Goal: Check status: Check status

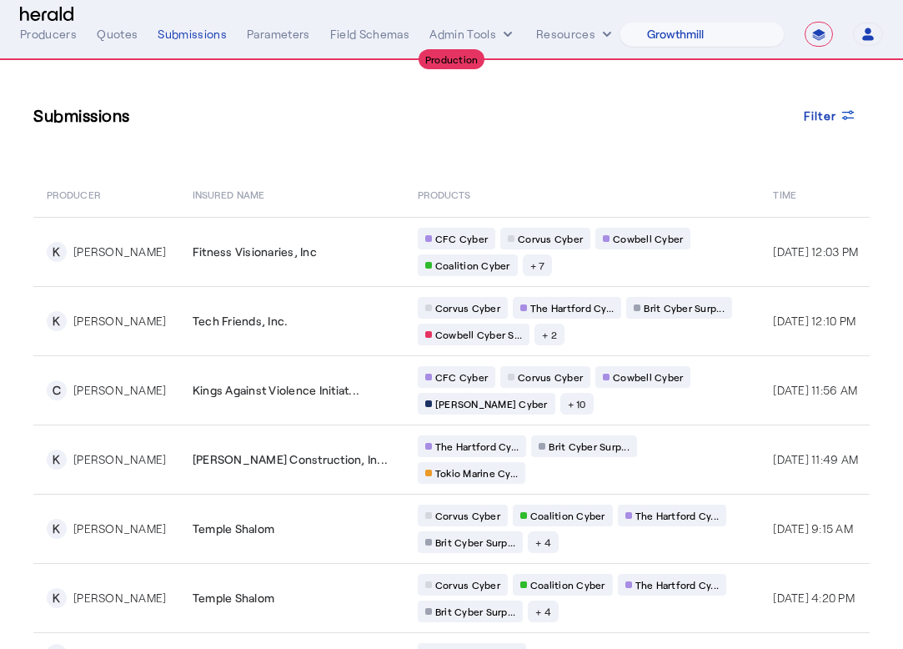
select select "pfm_z9k1_growthmill"
select select "**********"
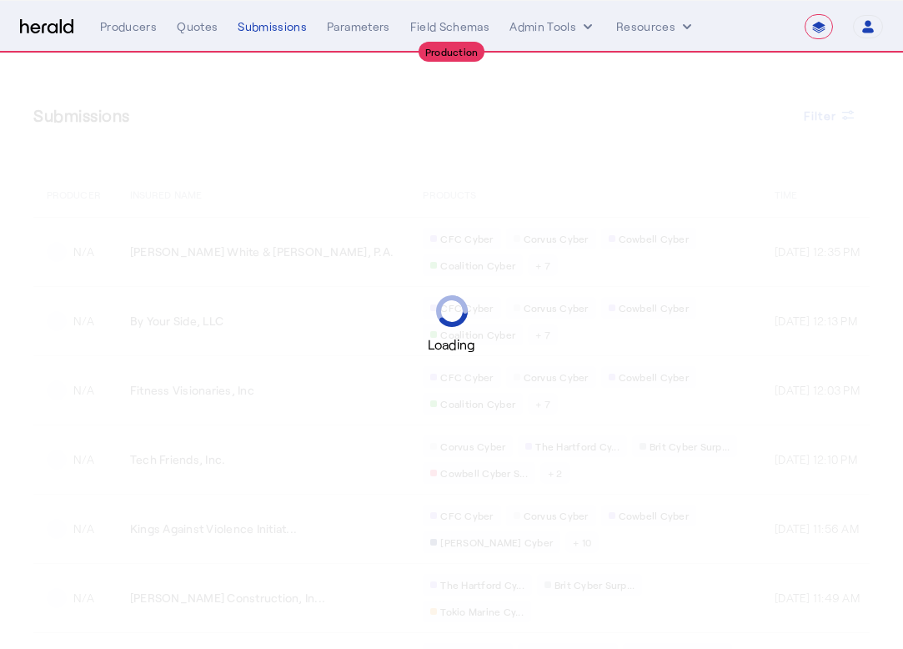
select select "**********"
select select "pfm_z9k1_growthmill"
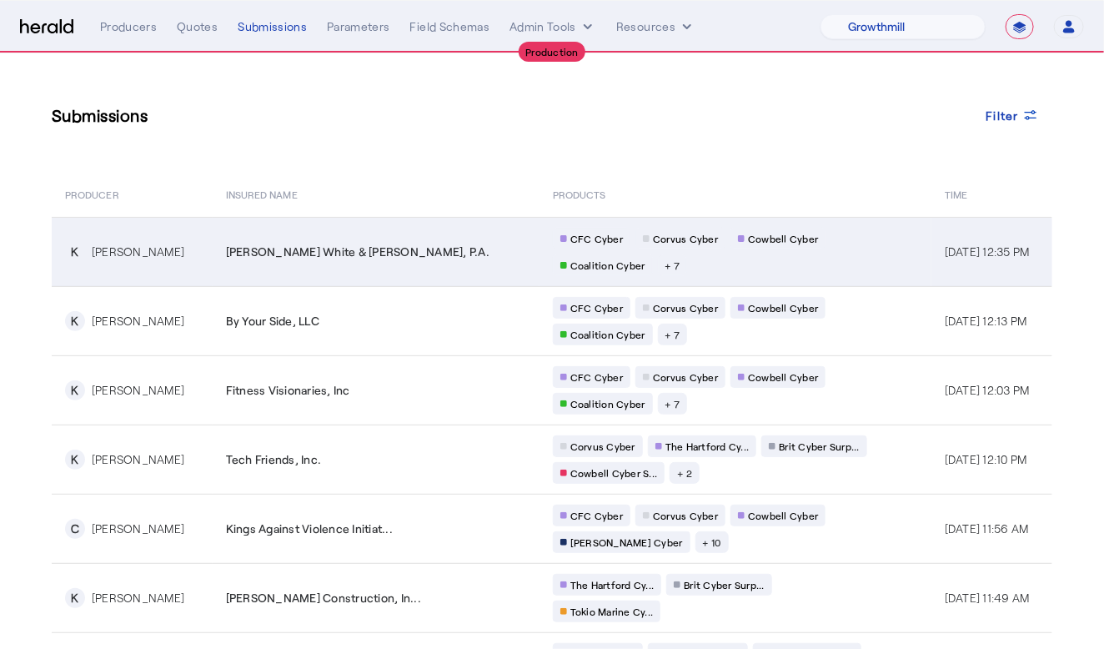
click at [345, 247] on span "[PERSON_NAME] White & [PERSON_NAME], P.A." at bounding box center [358, 252] width 264 height 17
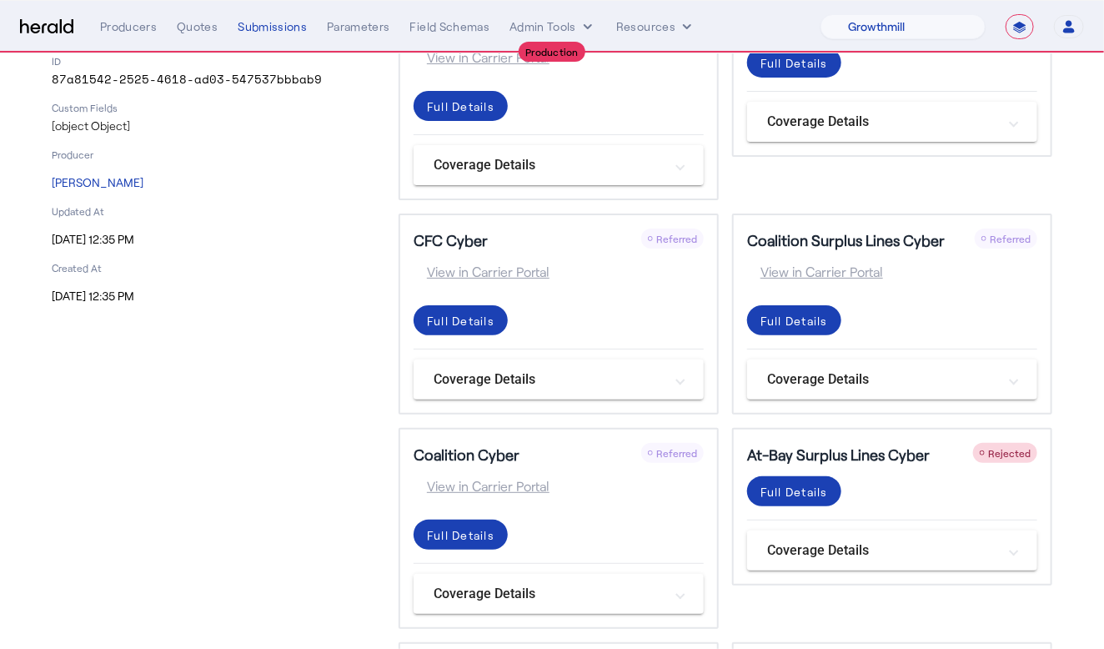
scroll to position [133, 0]
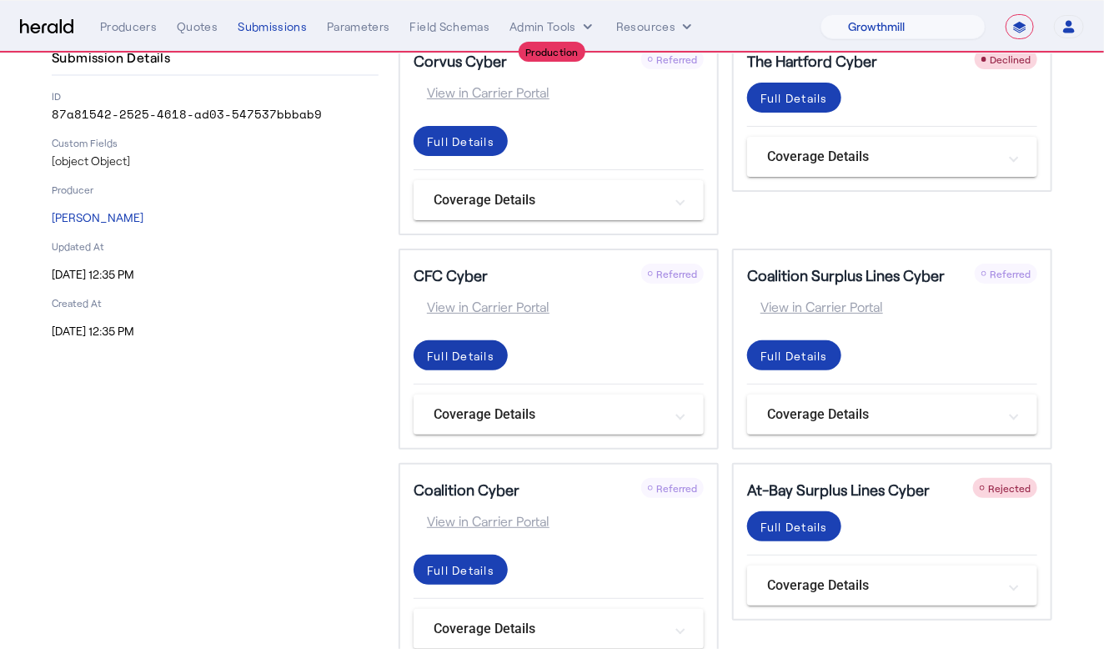
click at [465, 150] on div "Full Details" at bounding box center [461, 142] width 68 height 18
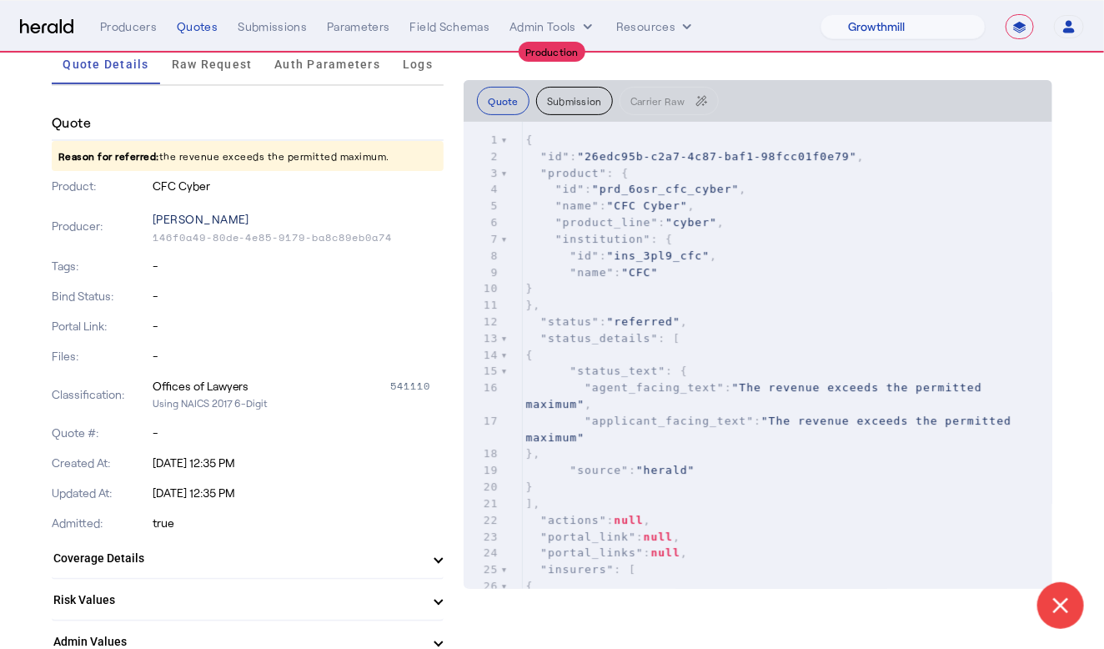
scroll to position [48, 0]
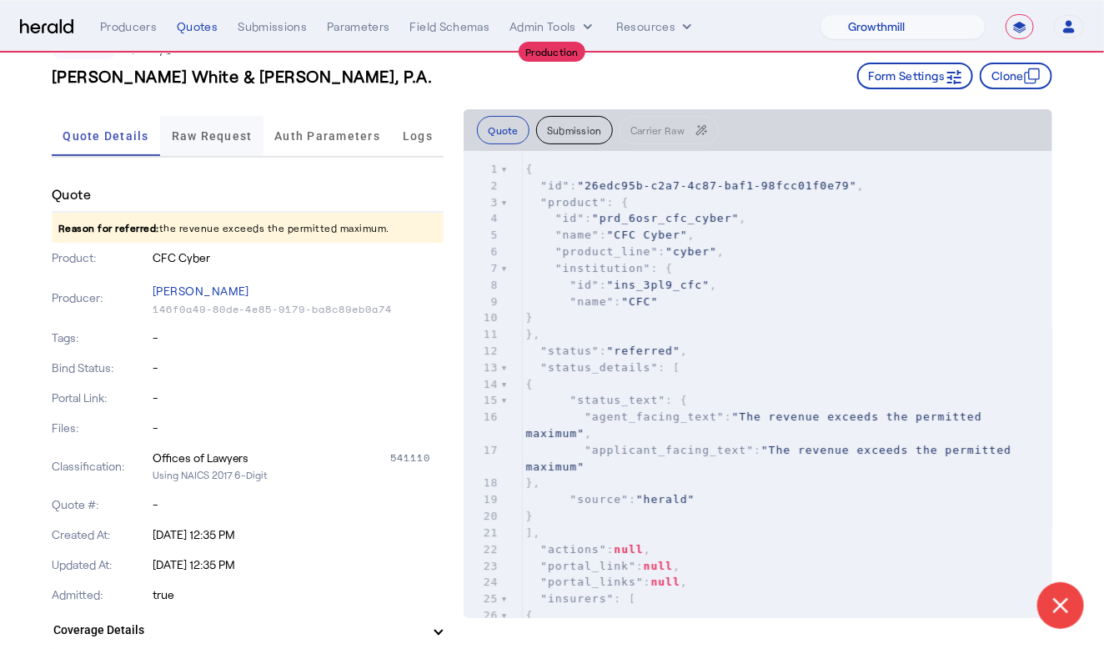
click at [212, 127] on span "Raw Request" at bounding box center [212, 136] width 81 height 40
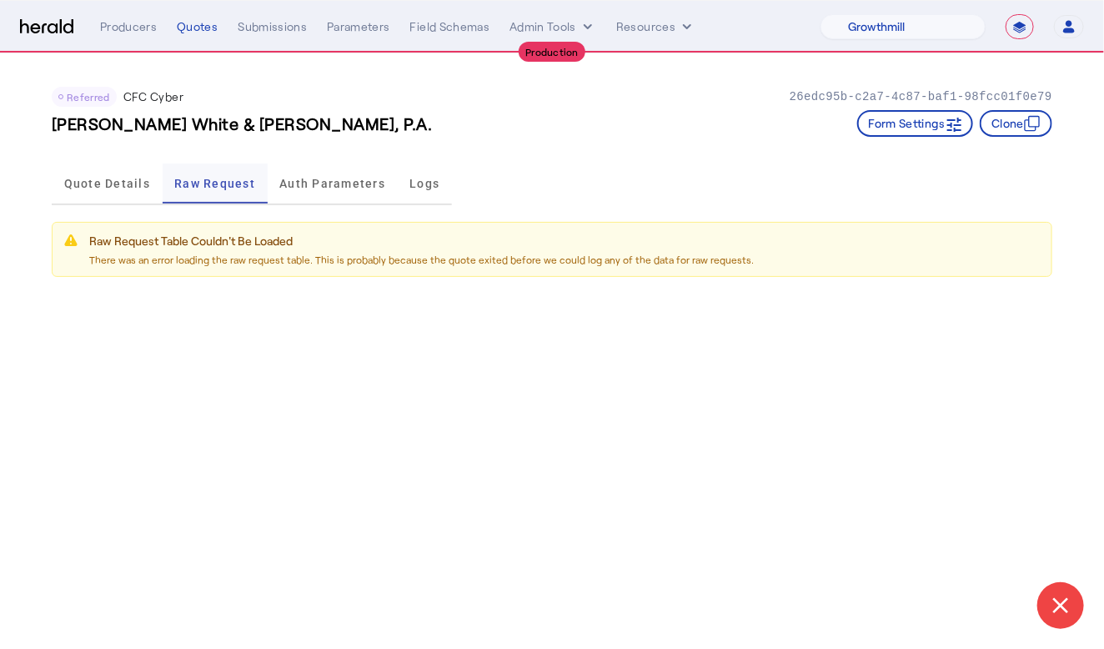
scroll to position [0, 0]
click at [104, 164] on span "Quote Details" at bounding box center [107, 184] width 86 height 40
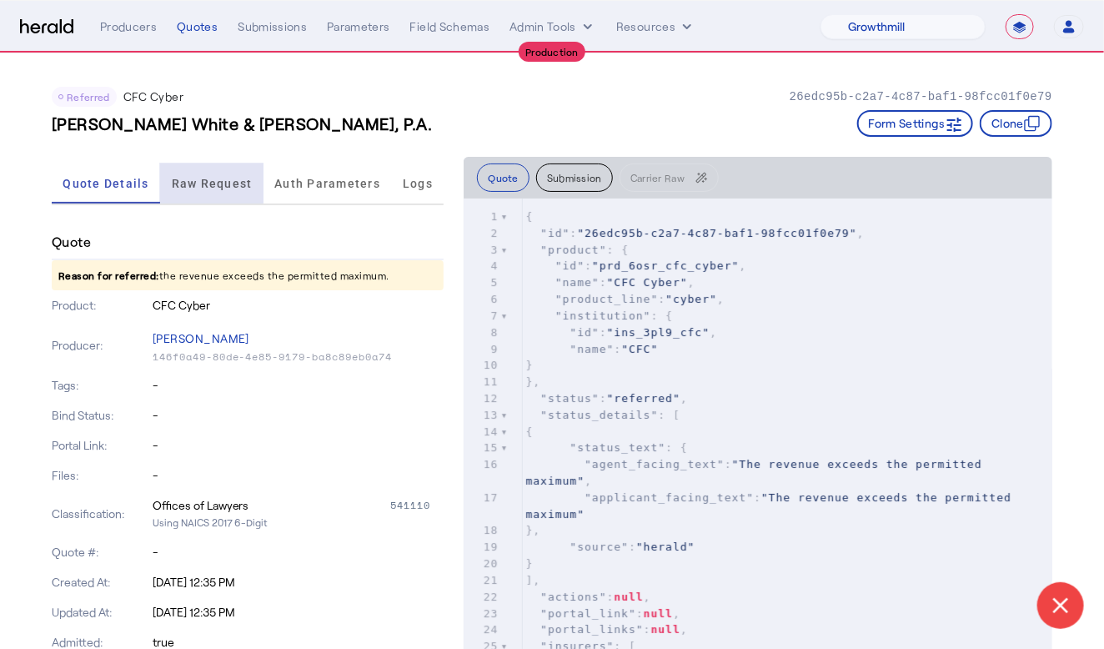
click at [212, 174] on span "Raw Request" at bounding box center [212, 184] width 81 height 40
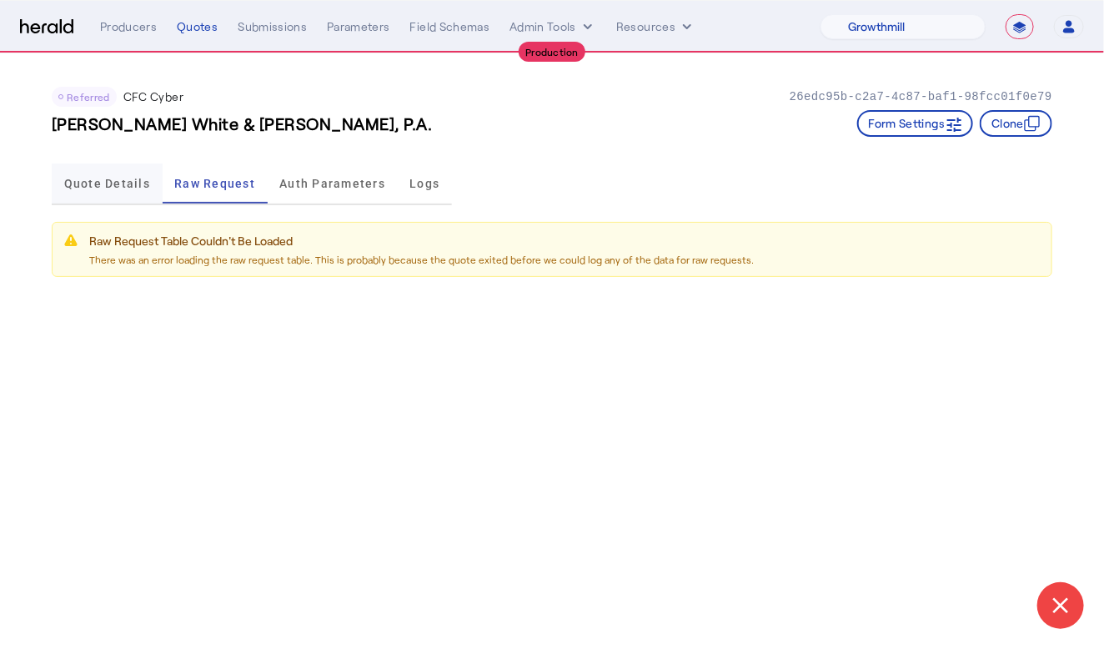
click at [103, 174] on span "Quote Details" at bounding box center [107, 184] width 86 height 40
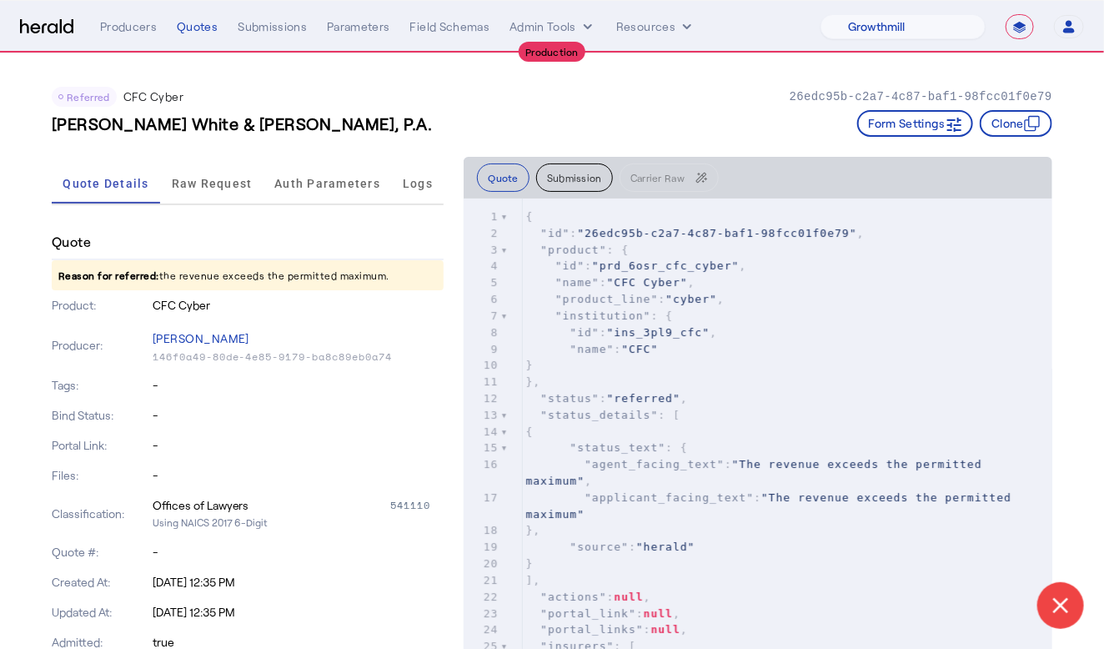
click at [394, 497] on div "541110" at bounding box center [416, 505] width 53 height 17
click at [219, 198] on span "Raw Request" at bounding box center [212, 184] width 81 height 40
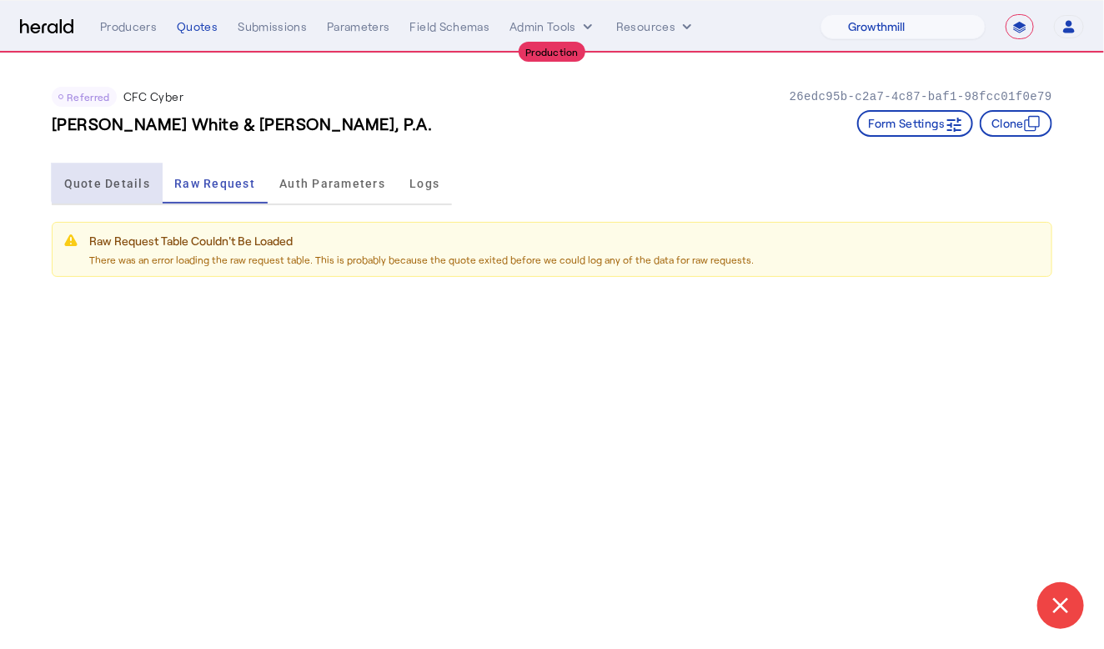
click at [123, 173] on span "Quote Details" at bounding box center [107, 184] width 86 height 40
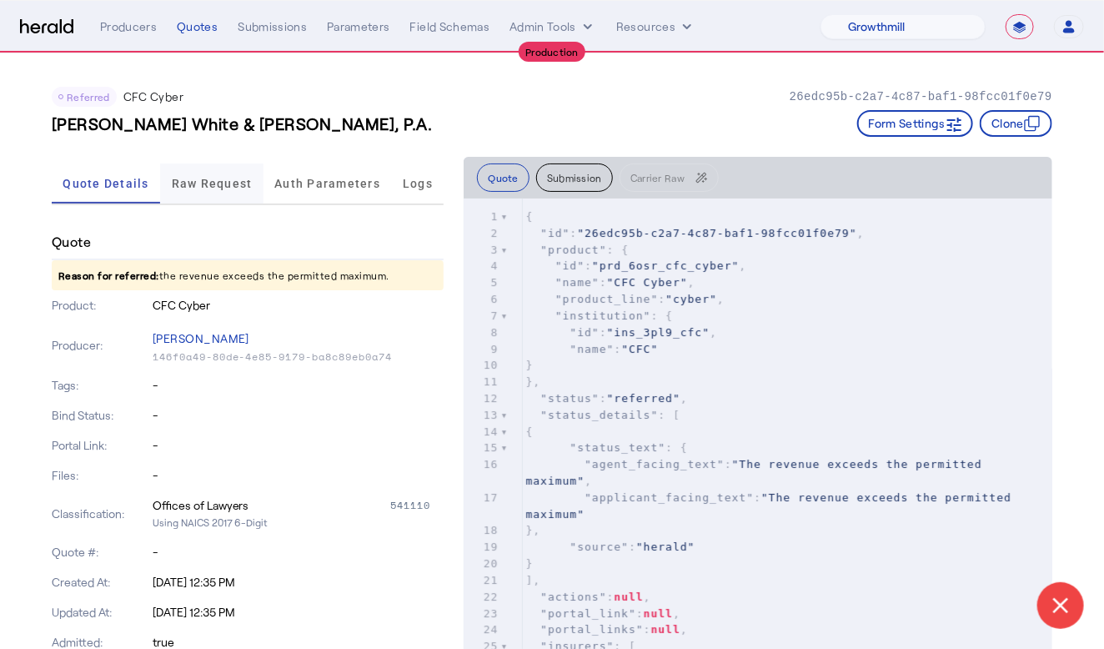
click at [215, 189] on span "Raw Request" at bounding box center [212, 184] width 81 height 12
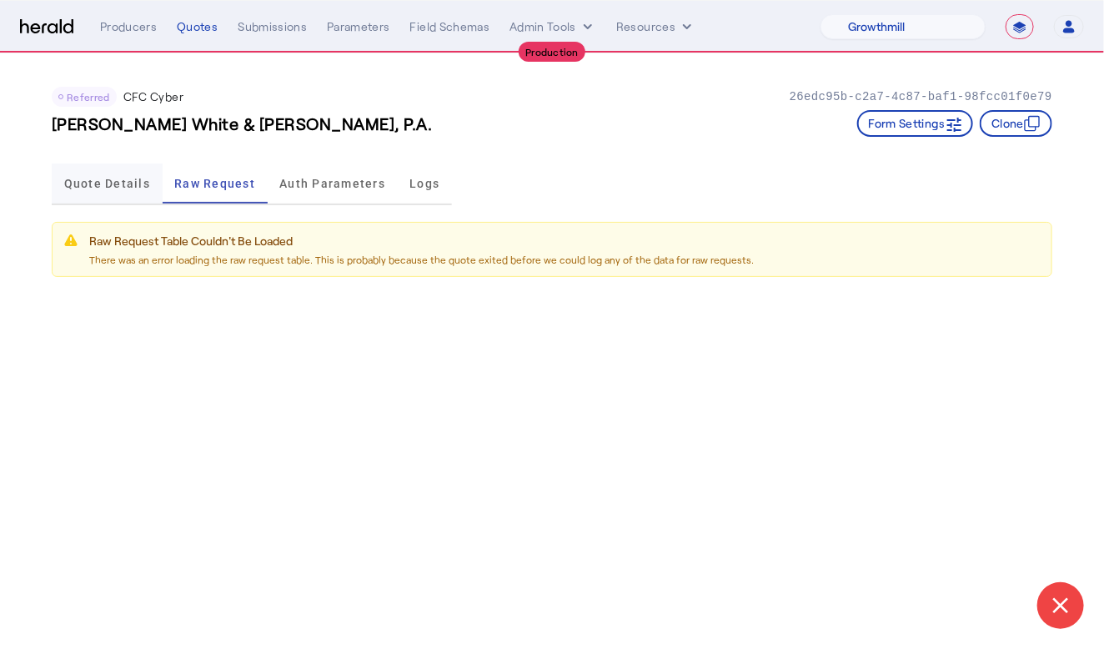
click at [113, 174] on span "Quote Details" at bounding box center [107, 184] width 86 height 40
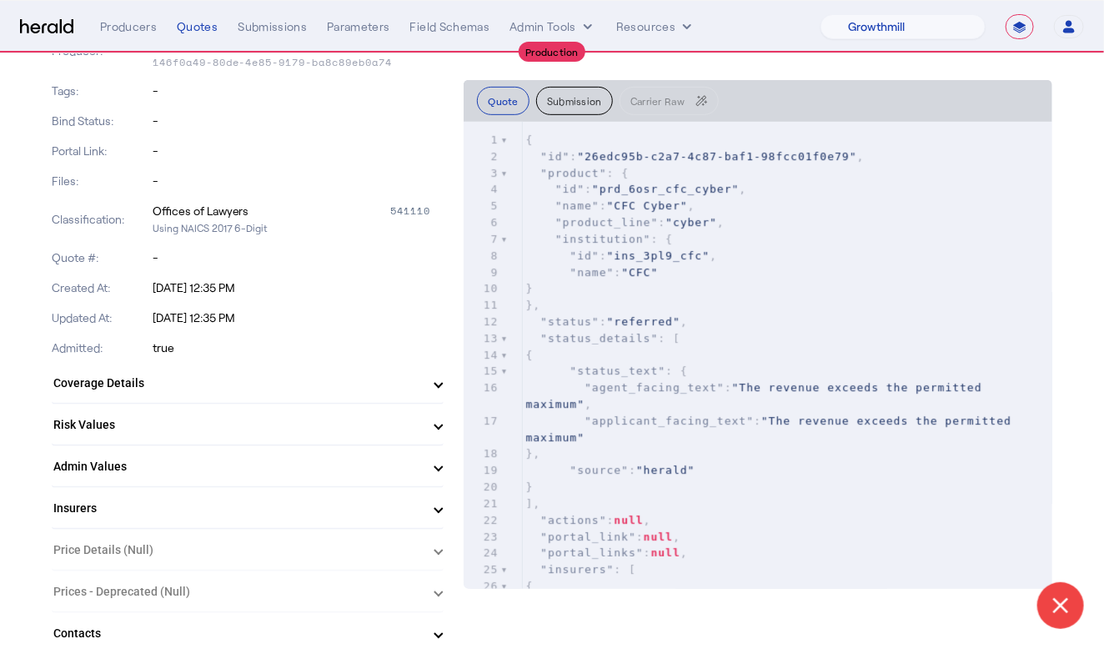
scroll to position [309, 0]
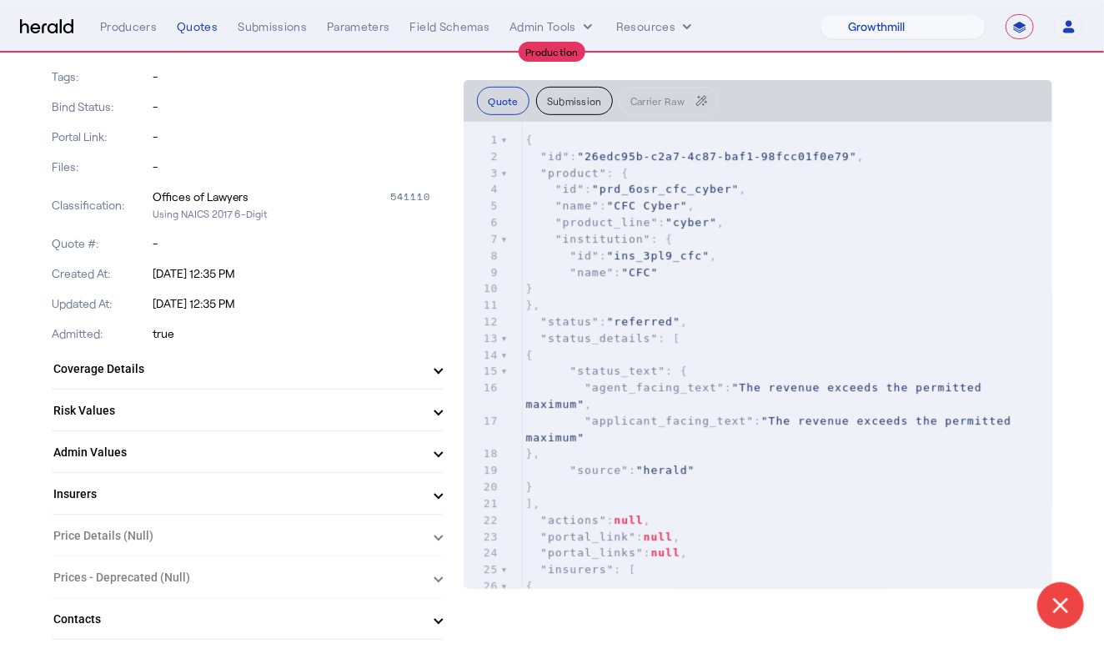
click at [161, 402] on mat-panel-title "Risk Values" at bounding box center [237, 411] width 369 height 18
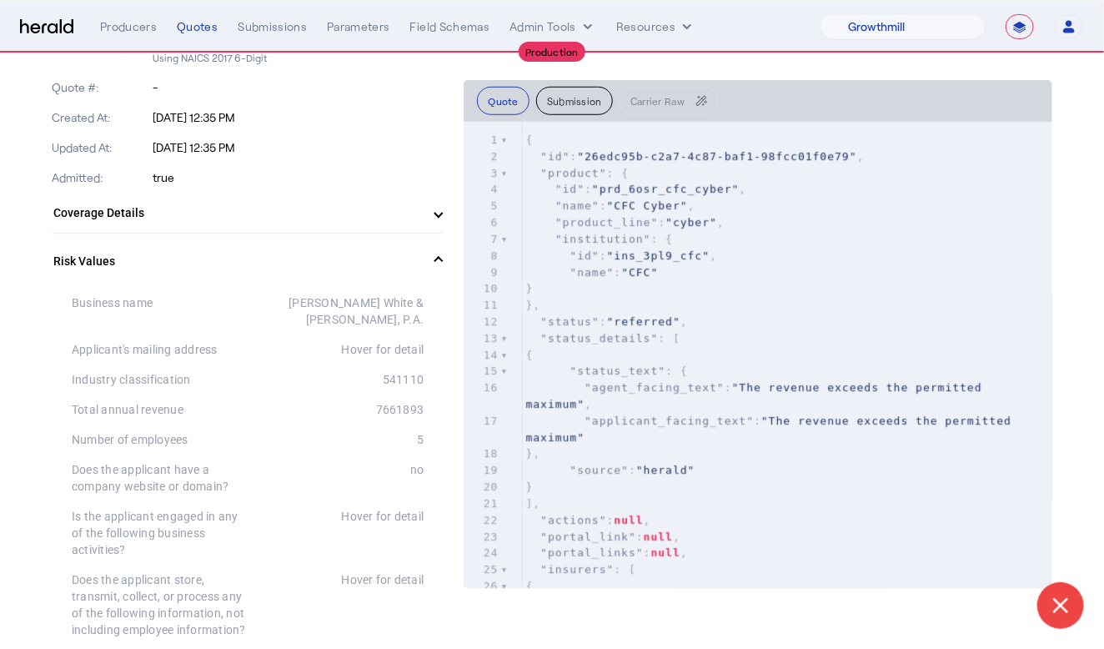
scroll to position [0, 0]
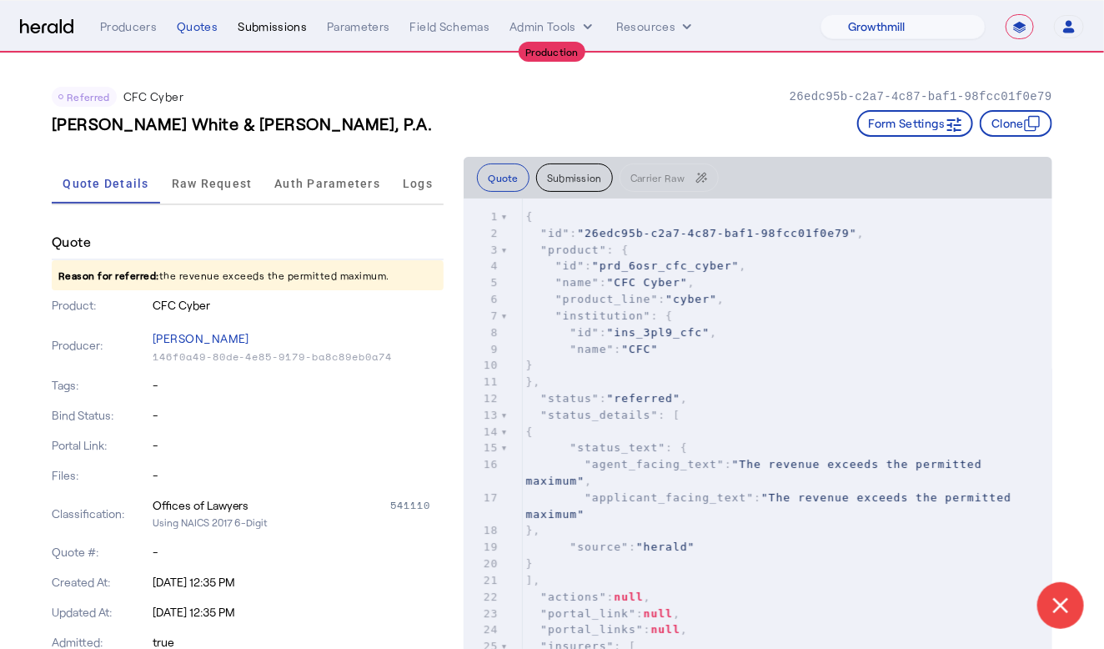
click at [278, 29] on div "Submissions" at bounding box center [272, 26] width 69 height 17
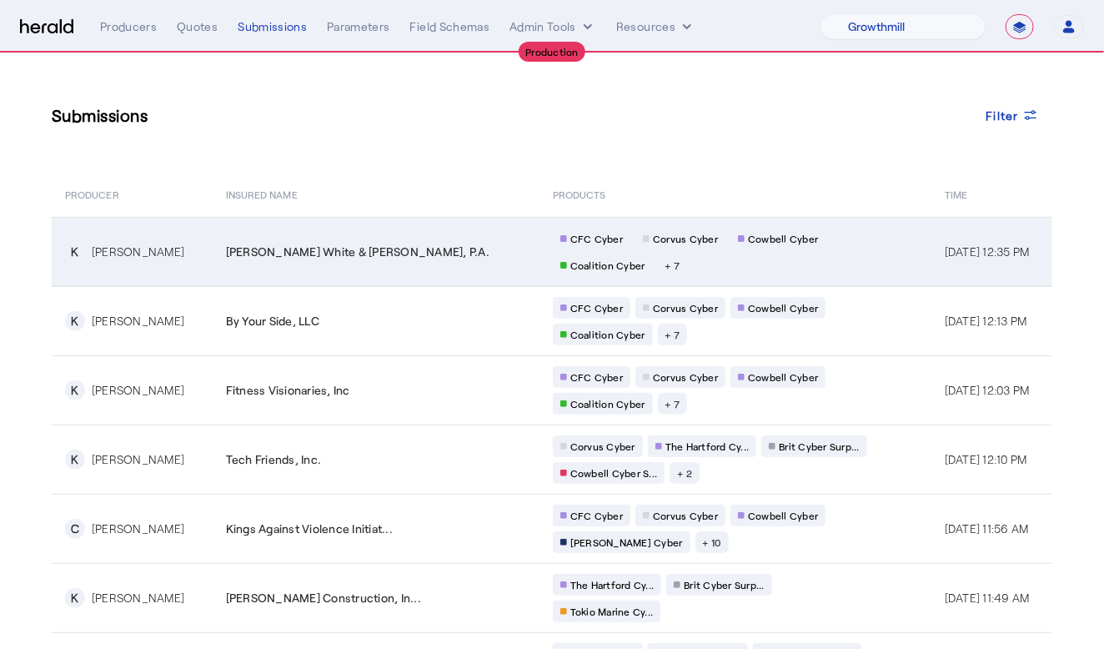
click at [304, 264] on td "[PERSON_NAME] White & [PERSON_NAME], P.A." at bounding box center [376, 251] width 327 height 69
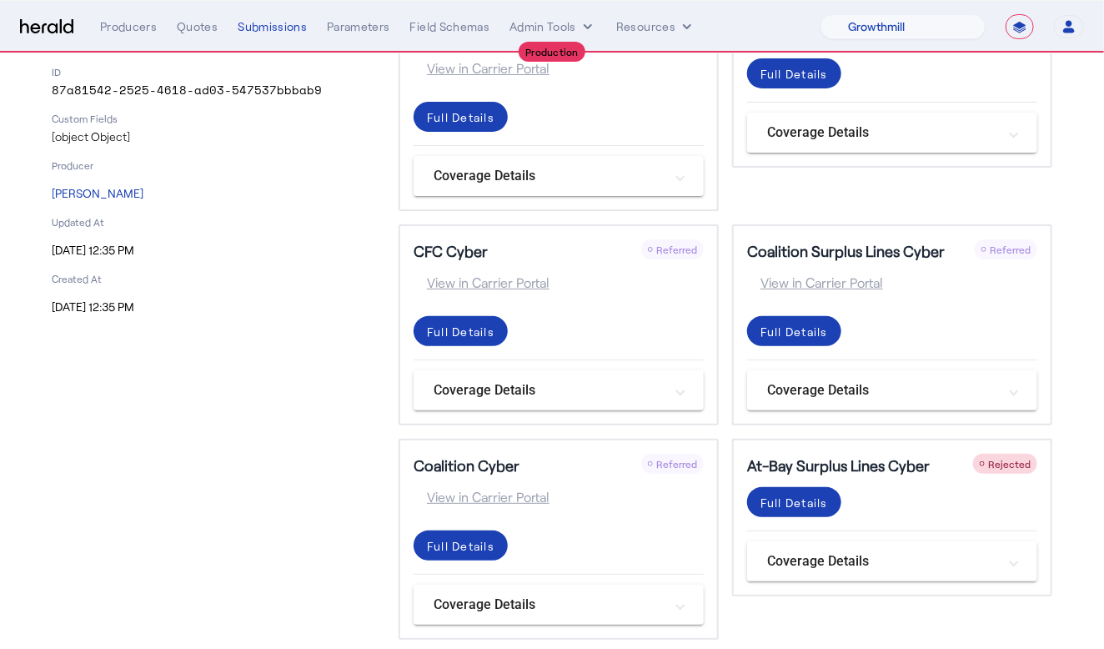
scroll to position [164, 0]
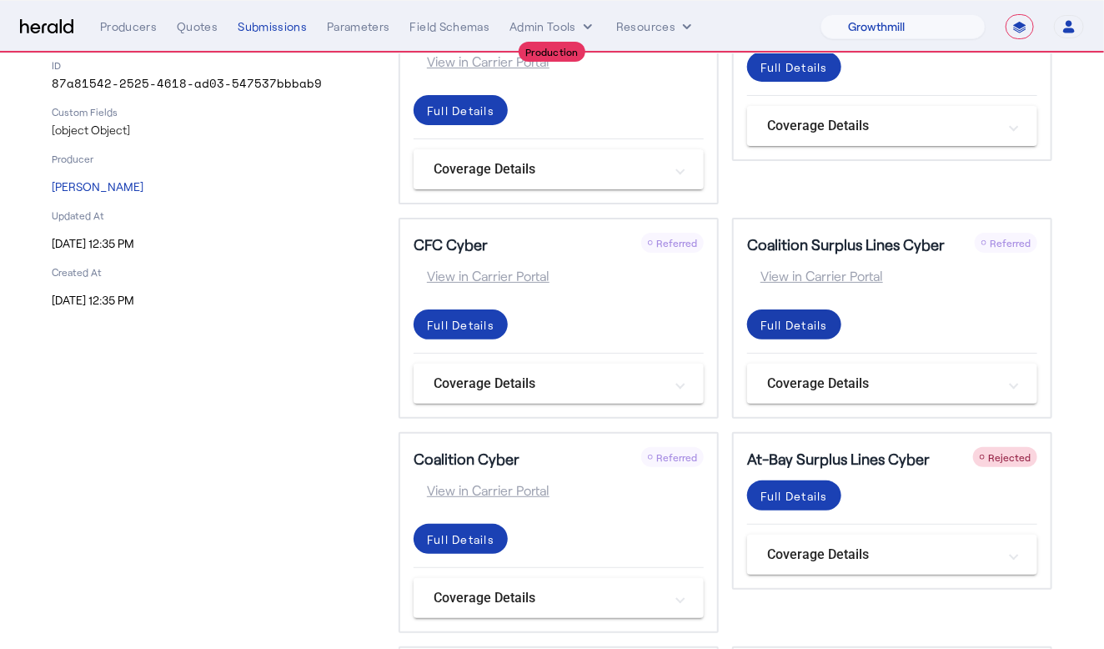
click at [495, 119] on div "Full Details" at bounding box center [461, 111] width 68 height 18
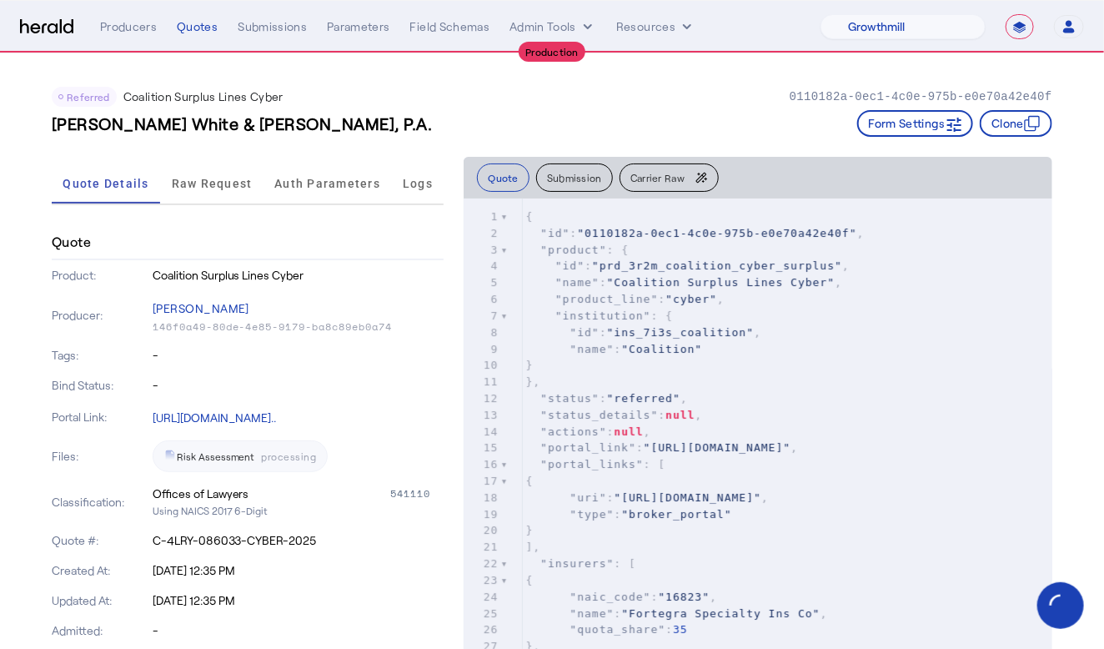
click at [146, 352] on div "Tags: -" at bounding box center [248, 355] width 392 height 30
click at [179, 195] on span "Raw Request" at bounding box center [212, 184] width 81 height 40
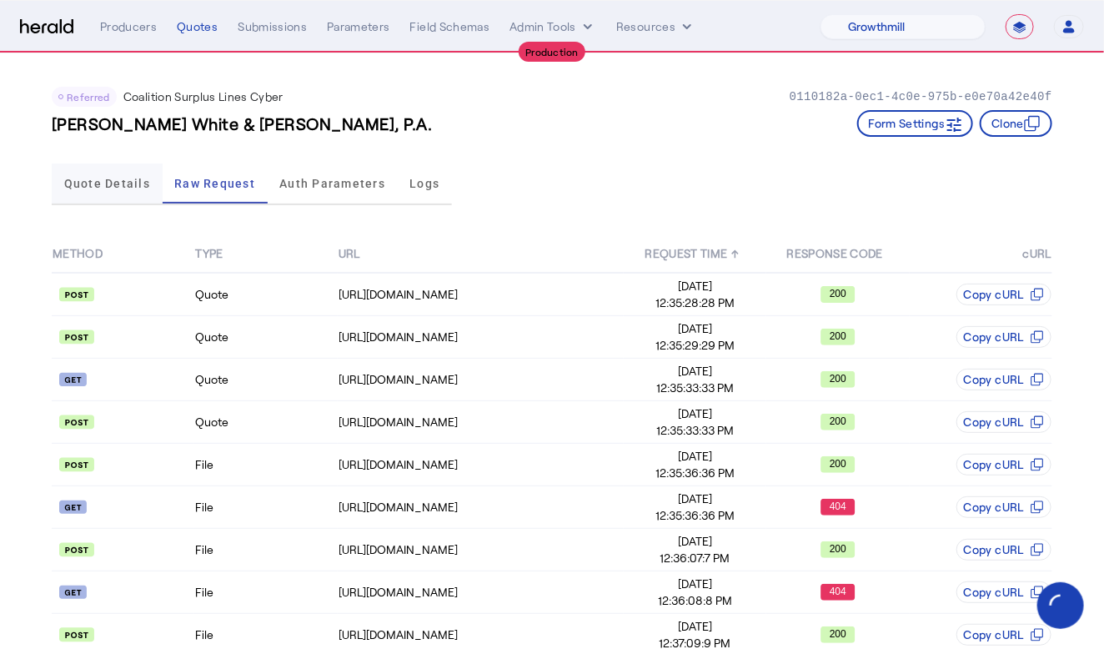
click at [97, 181] on span "Quote Details" at bounding box center [107, 184] width 86 height 12
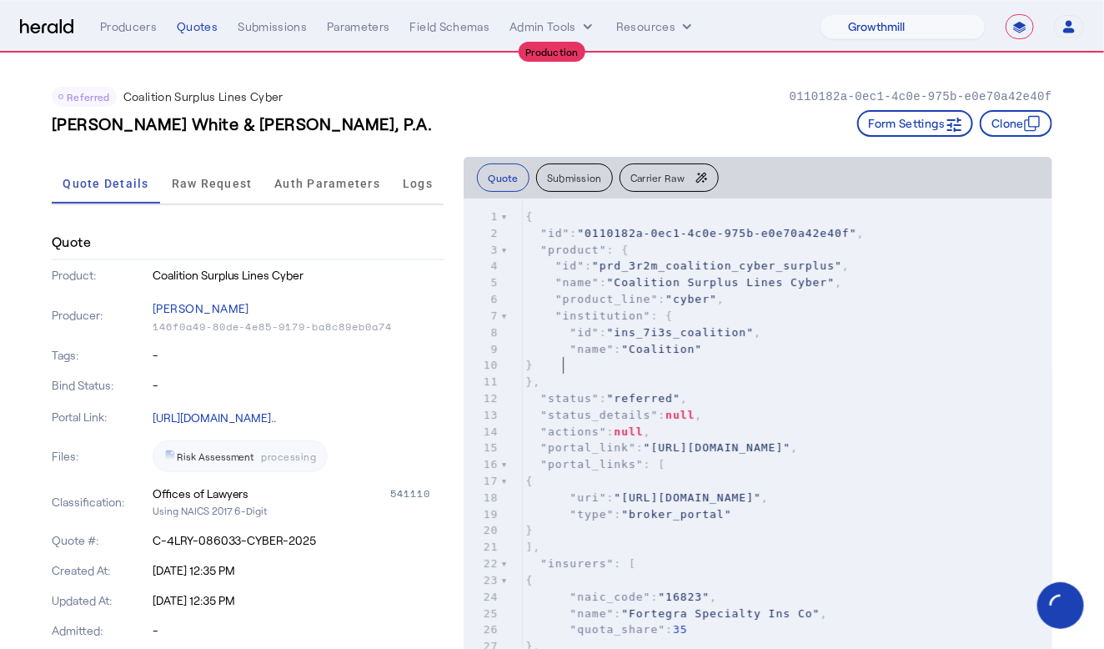
click at [672, 370] on pre "}" at bounding box center [787, 365] width 531 height 17
type input "******"
type textarea "******"
click at [636, 164] on button "Carrier Raw" at bounding box center [669, 178] width 99 height 28
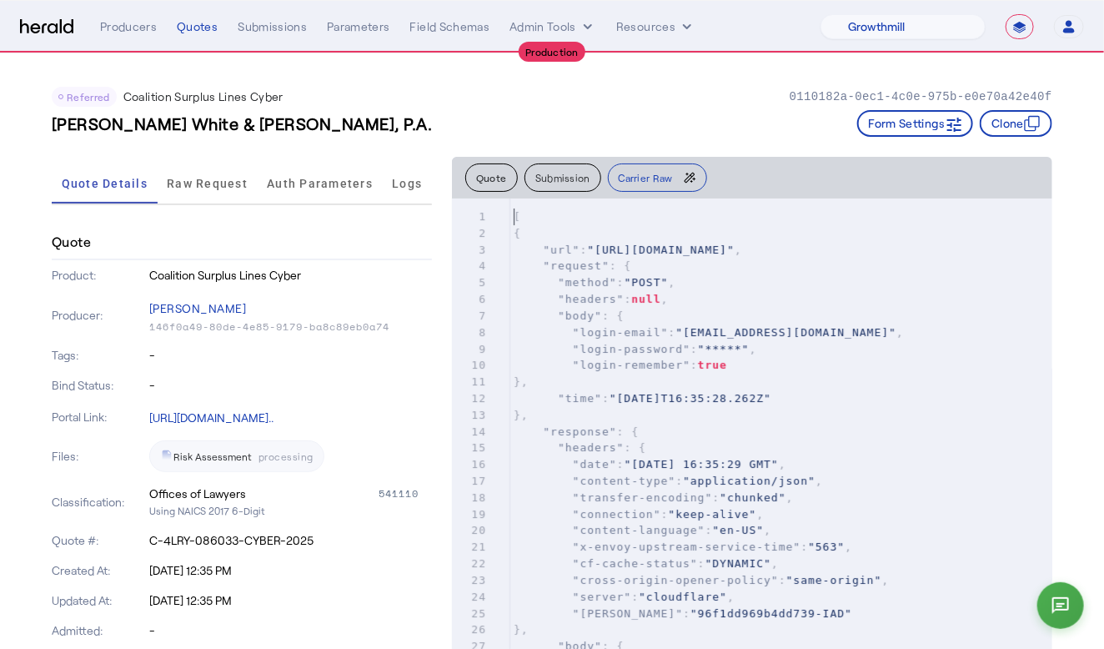
click at [672, 392] on span ""[DATE]T16:35:28.262Z"" at bounding box center [691, 398] width 162 height 13
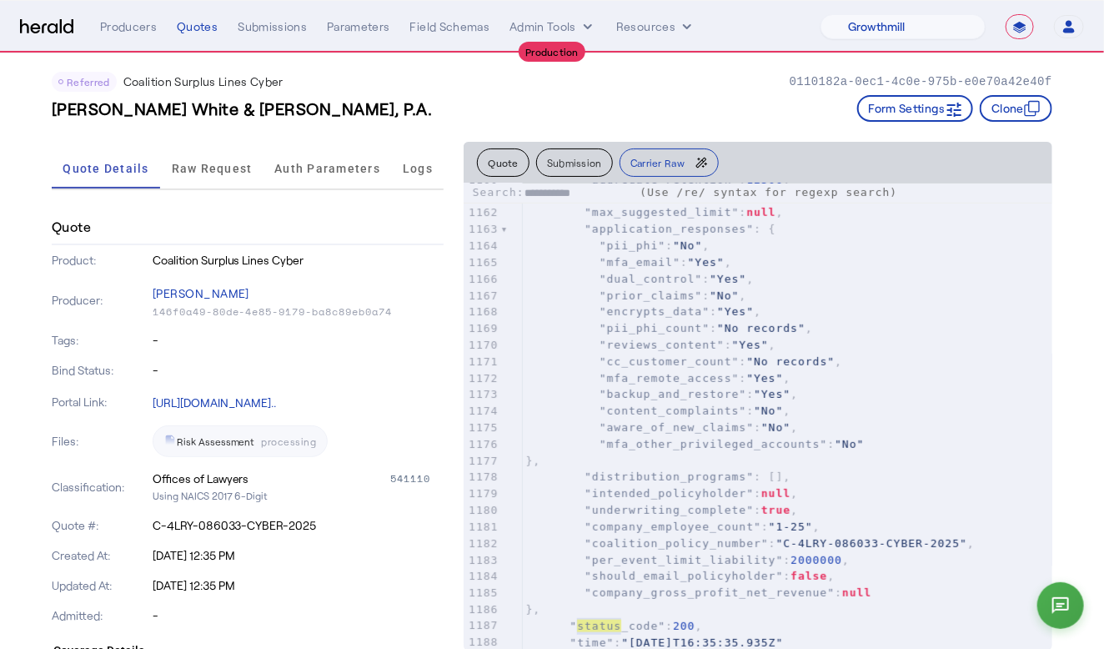
type input "*"
type input "*****"
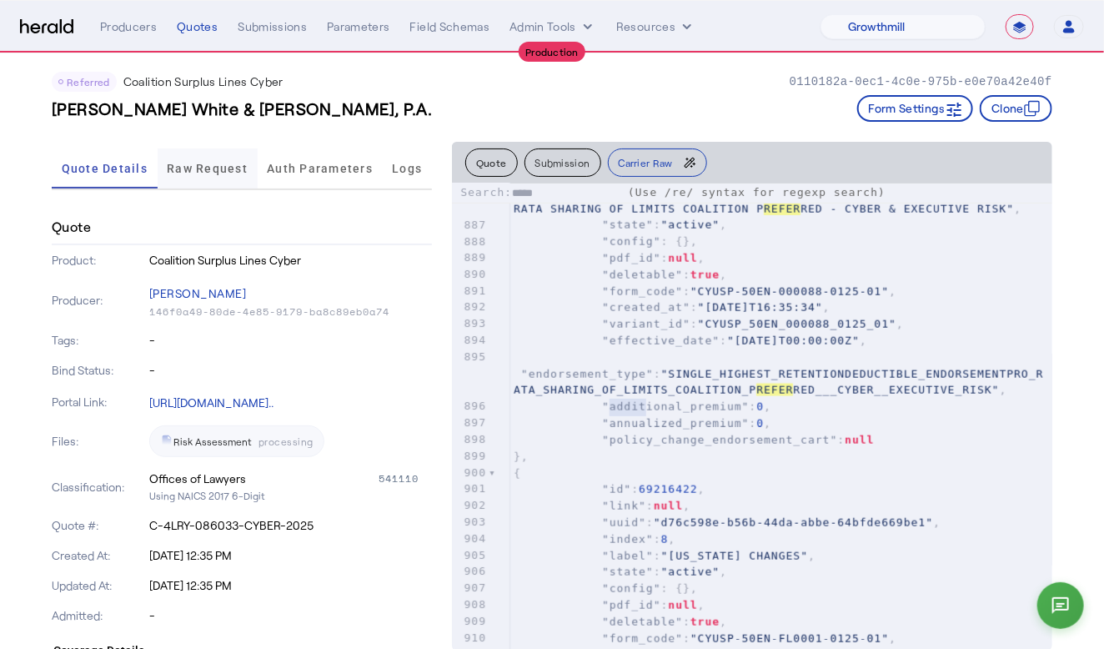
type textarea "*****"
click at [204, 158] on span "Raw Request" at bounding box center [207, 168] width 81 height 40
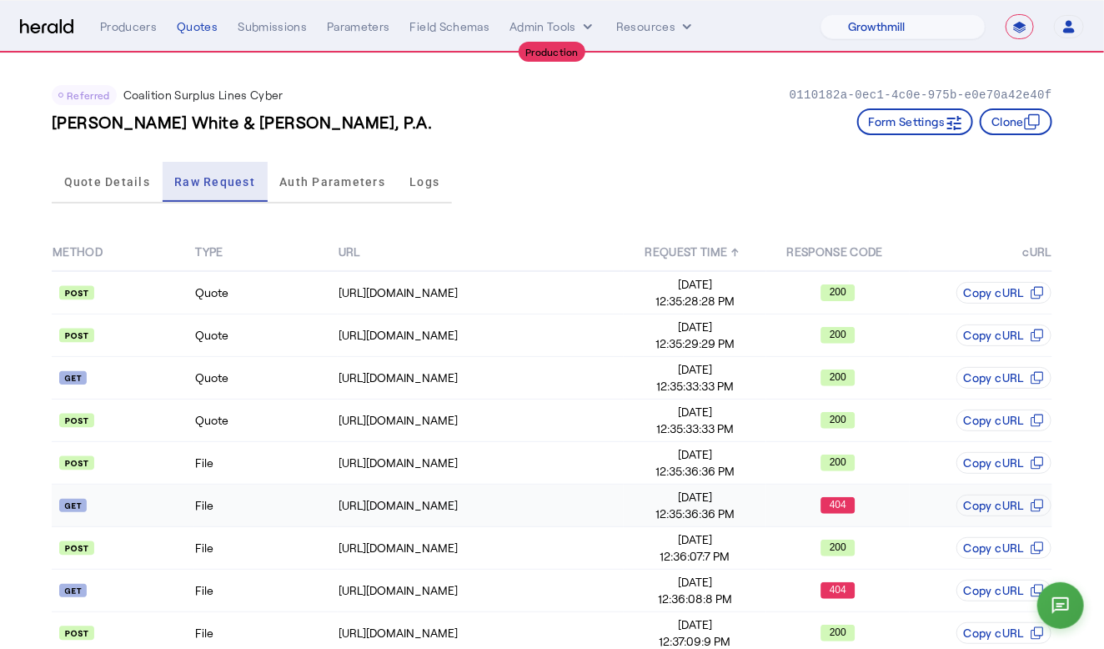
scroll to position [0, 0]
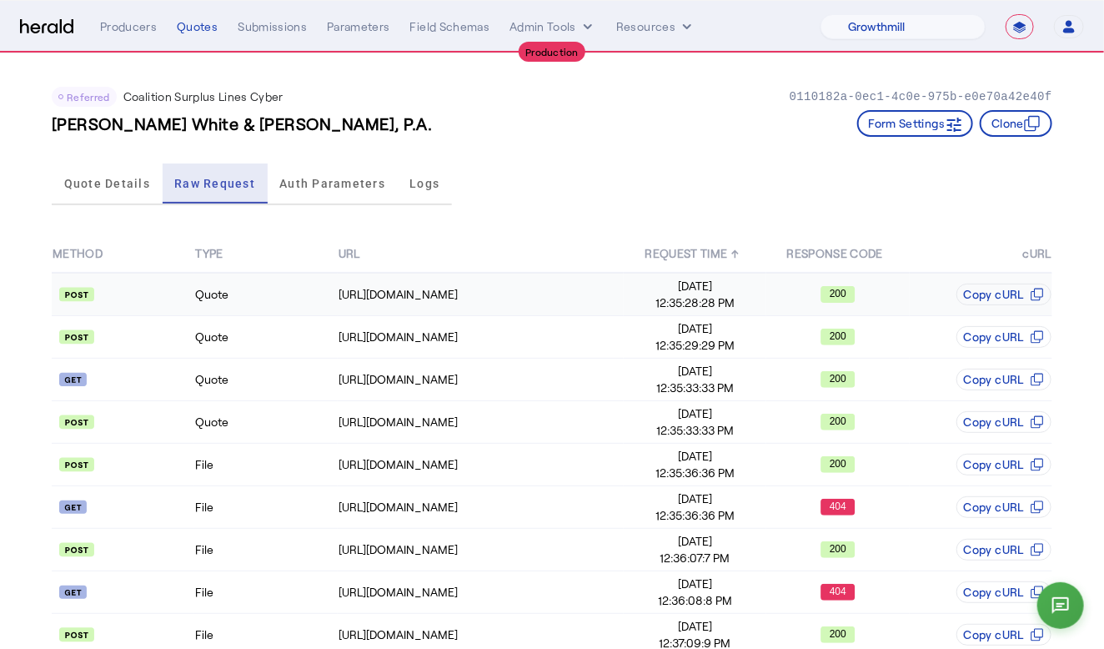
click at [161, 299] on api-badge at bounding box center [123, 294] width 141 height 17
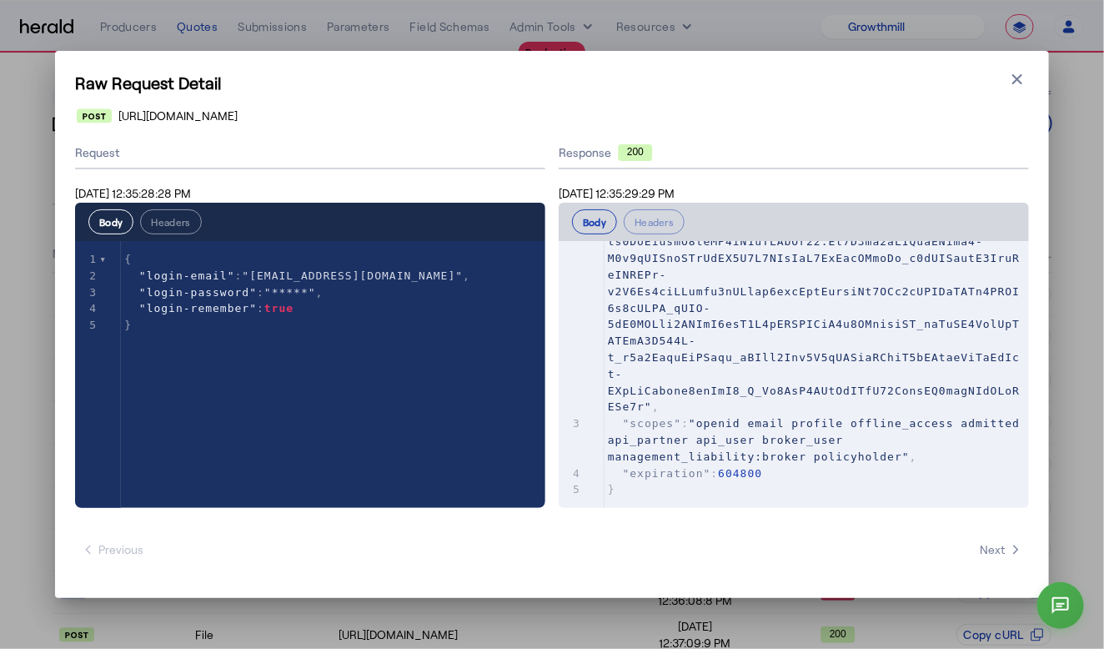
click at [289, 625] on div "Raw Request Detail Close modal [URL][DOMAIN_NAME] Request [DATE] 12:35:28:28 PM…" at bounding box center [552, 324] width 1104 height 649
click at [903, 76] on h1 "Raw Request Detail" at bounding box center [552, 82] width 954 height 23
click at [903, 76] on icon "button" at bounding box center [1018, 79] width 10 height 10
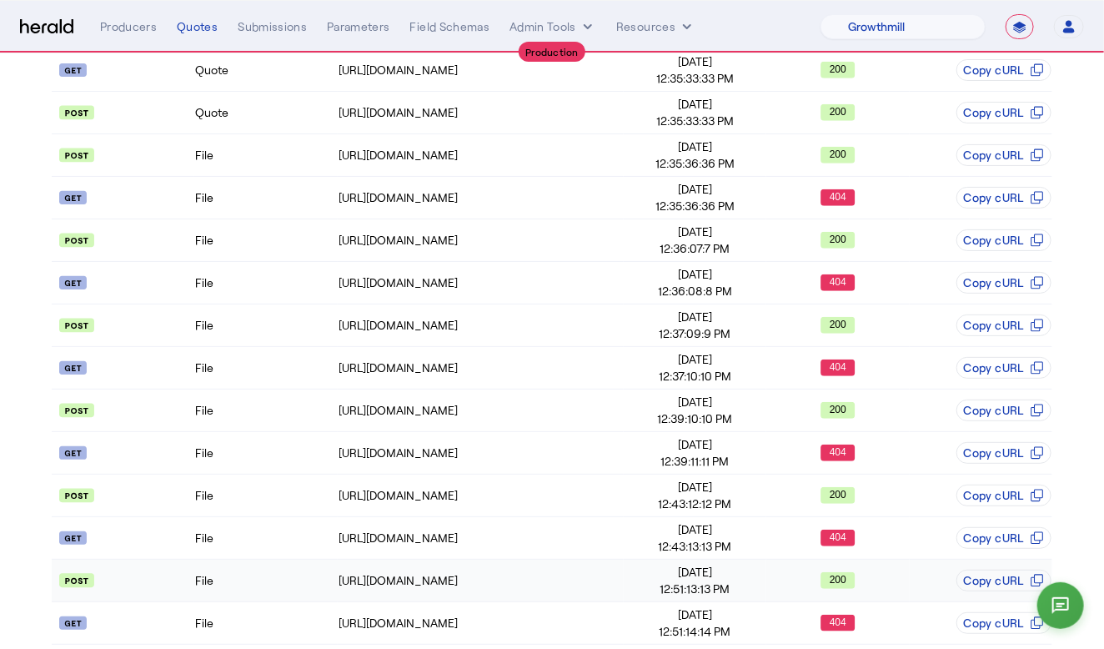
click at [128, 572] on api-badge at bounding box center [123, 580] width 141 height 17
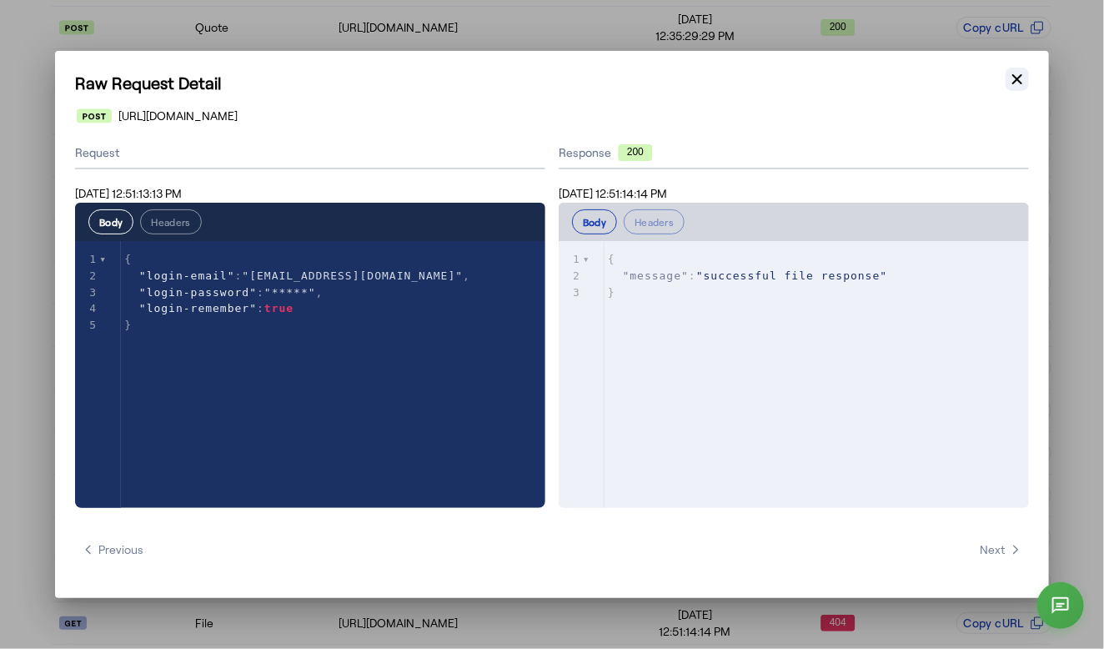
click at [903, 80] on icon "button" at bounding box center [1017, 79] width 17 height 17
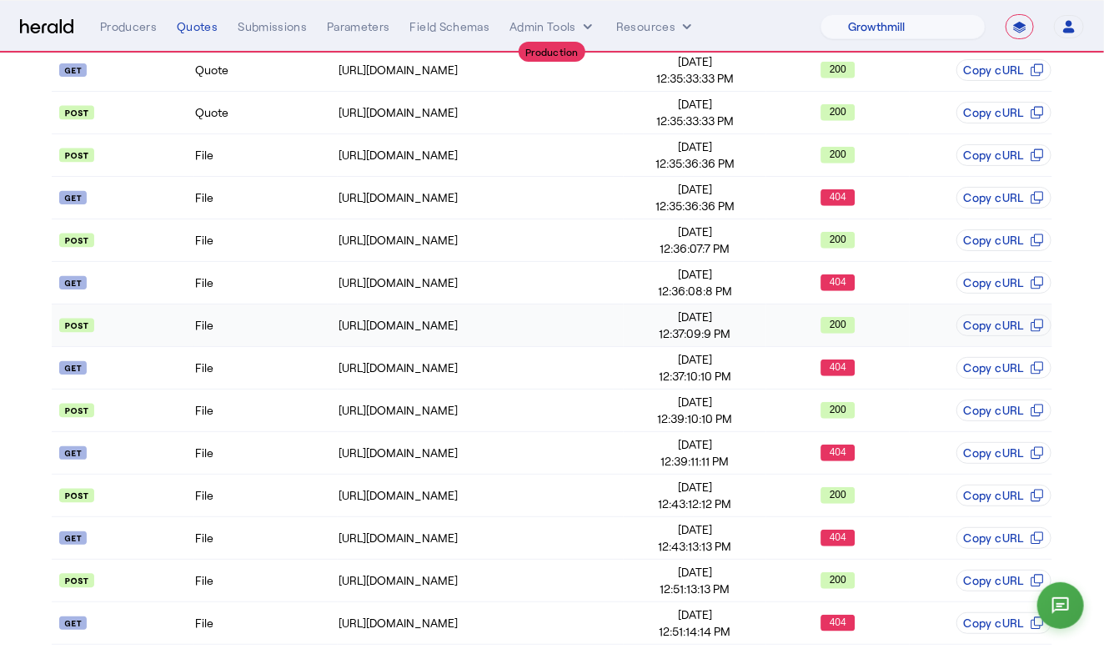
click at [125, 304] on td at bounding box center [123, 325] width 143 height 43
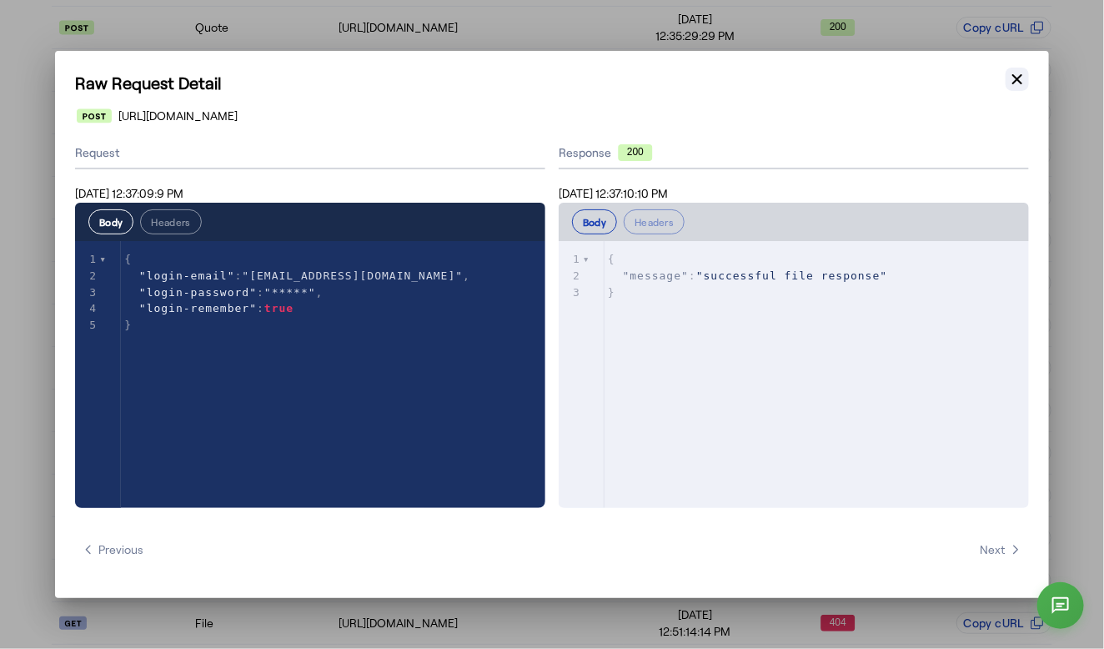
click at [903, 84] on icon "button" at bounding box center [1017, 79] width 17 height 17
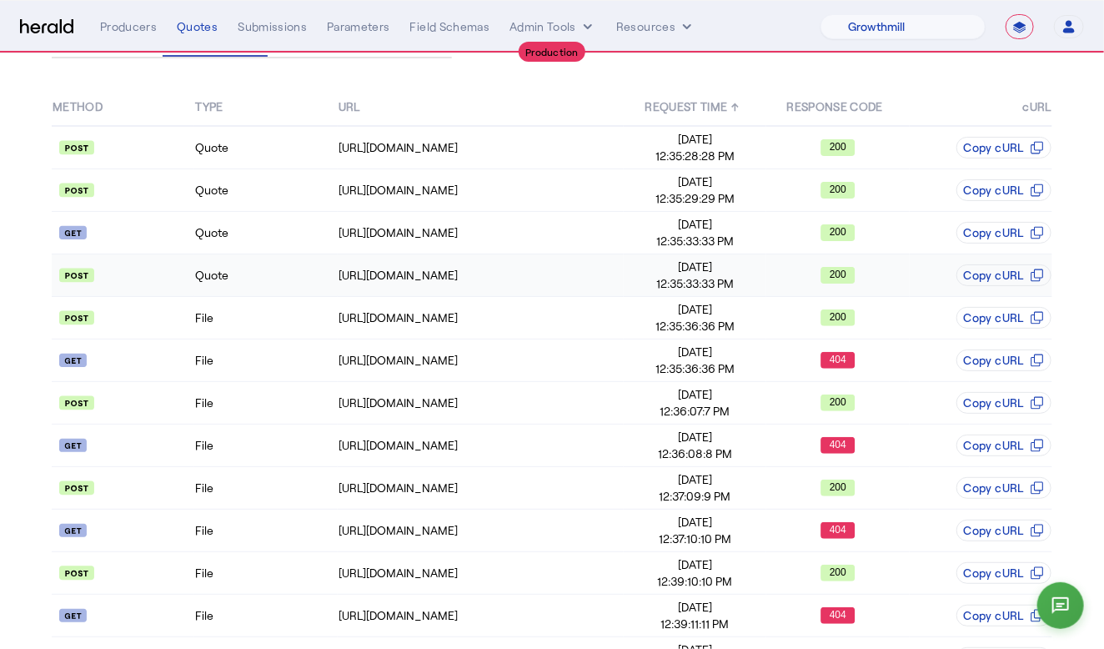
click at [291, 276] on td "Quote" at bounding box center [265, 275] width 143 height 43
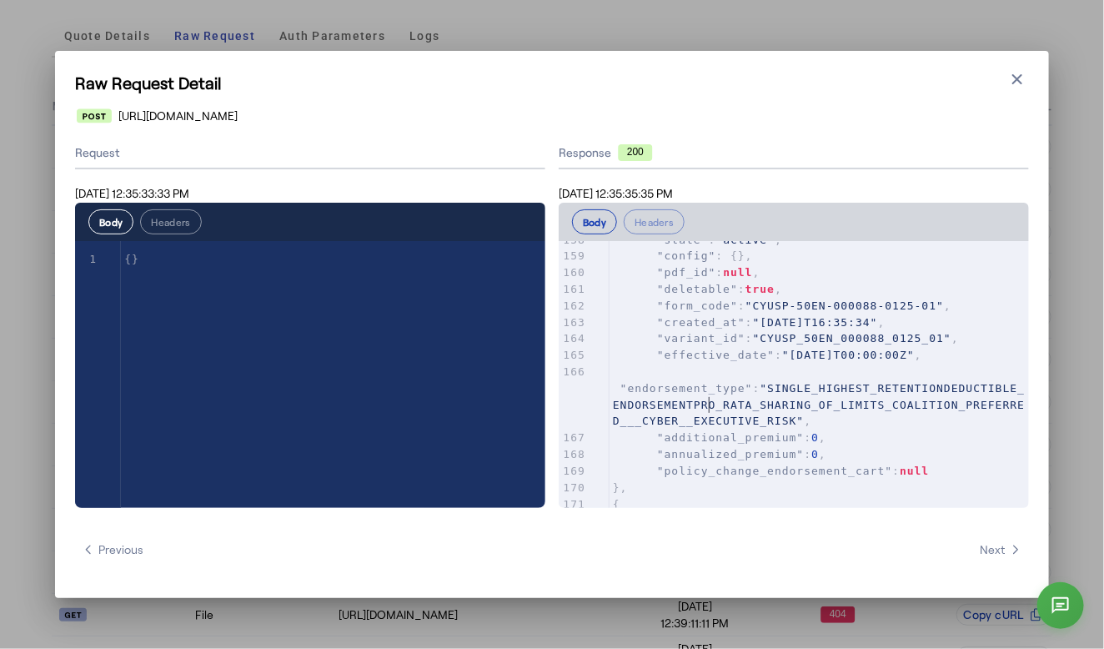
click at [711, 409] on span ""SINGLE_HIGHEST_RETENTIONDEDUCTIBLE_ENDORSEMENTPRO_RATA_SHARING_OF_LIMITS_COALI…" at bounding box center [819, 405] width 412 height 46
type input "******"
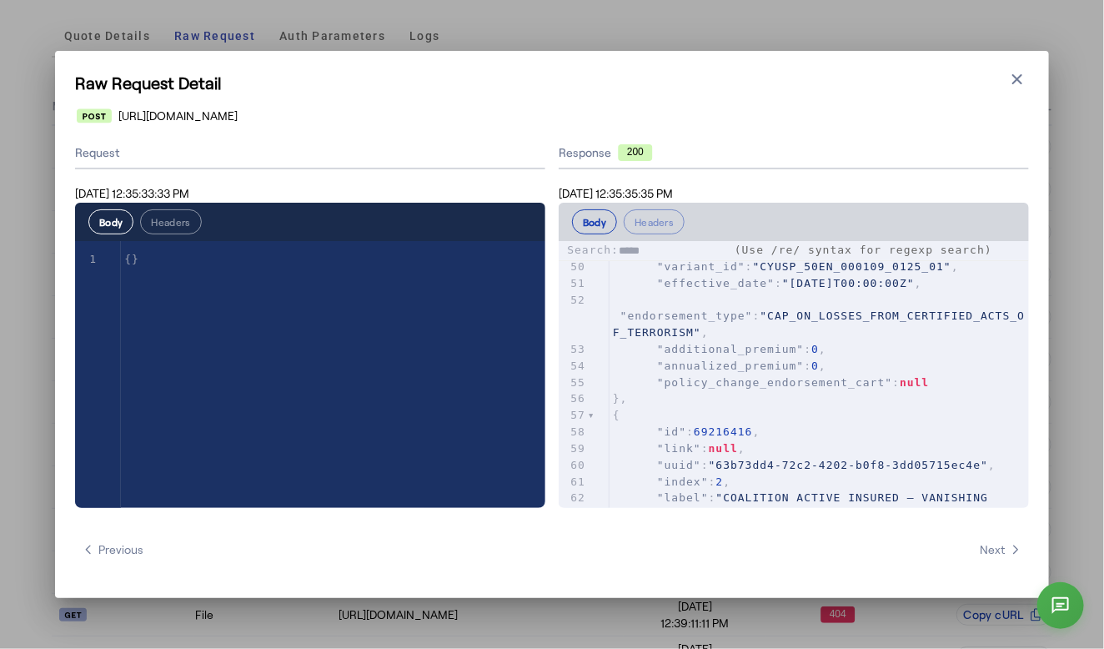
type input "******"
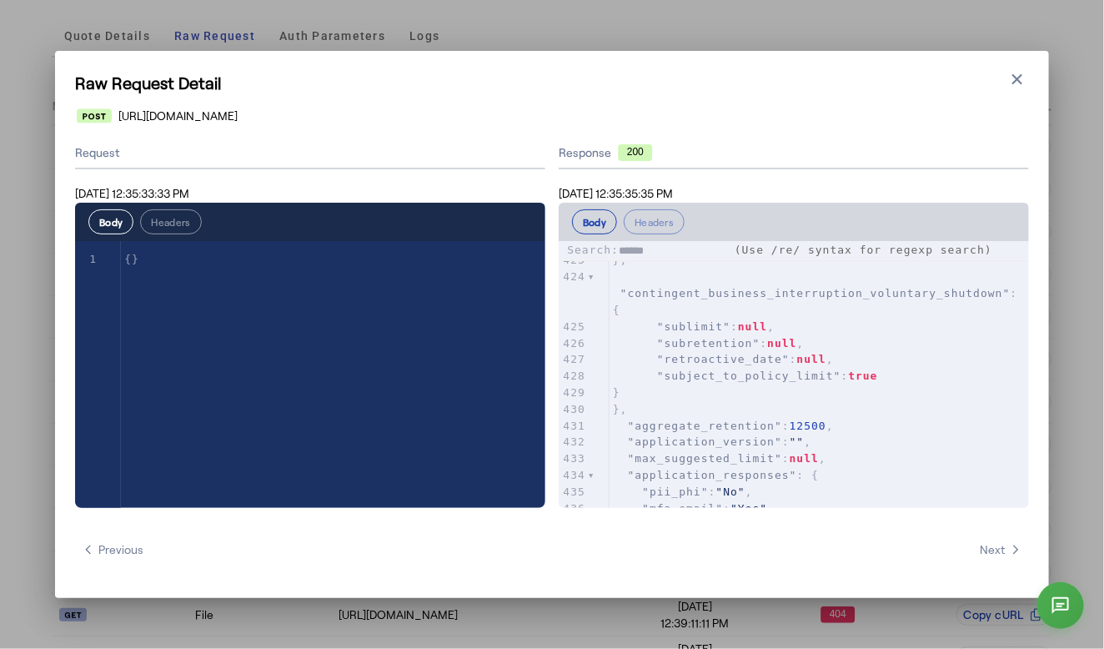
click at [903, 80] on icon "button" at bounding box center [1018, 79] width 10 height 10
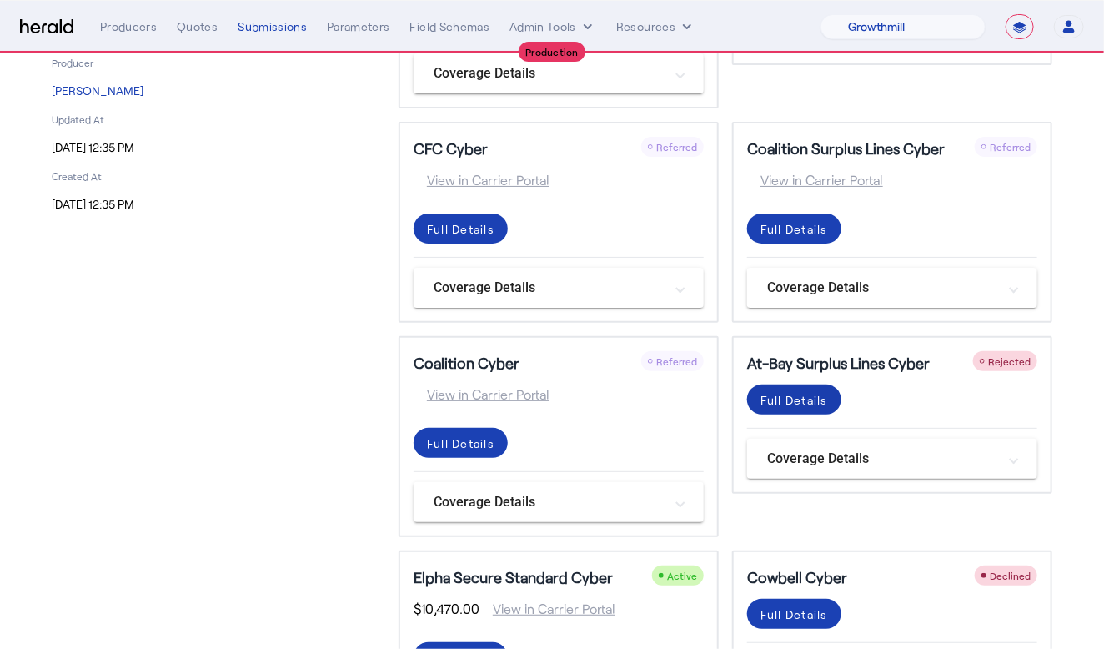
click at [495, 23] on div "Full Details" at bounding box center [461, 15] width 68 height 18
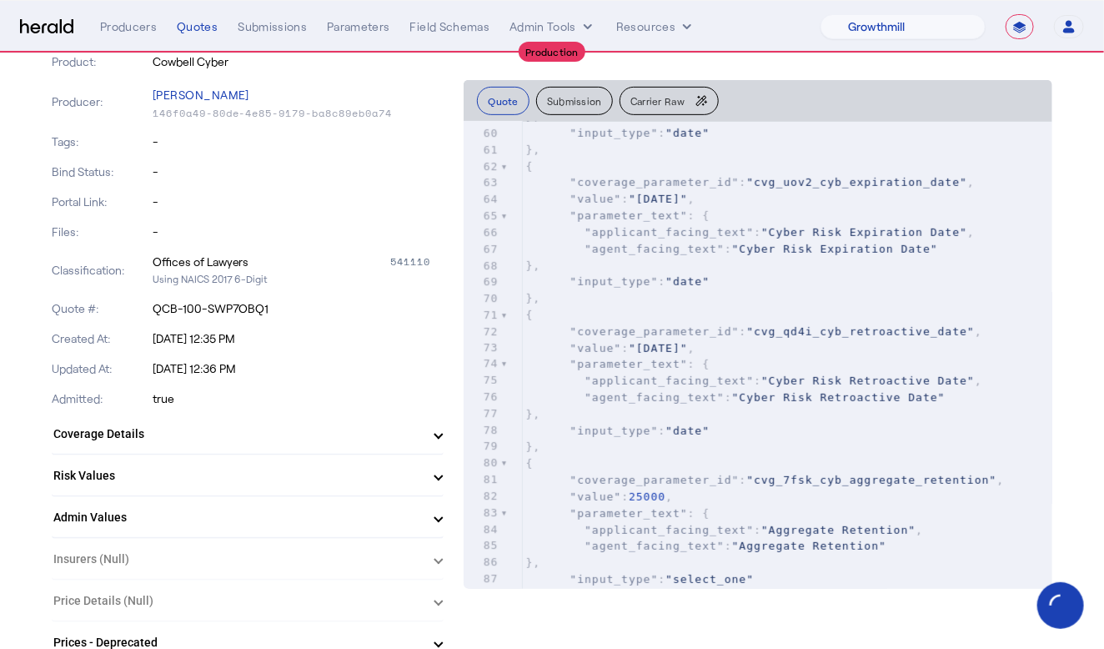
click at [177, 471] on mat-panel-title "Risk Values" at bounding box center [237, 476] width 369 height 18
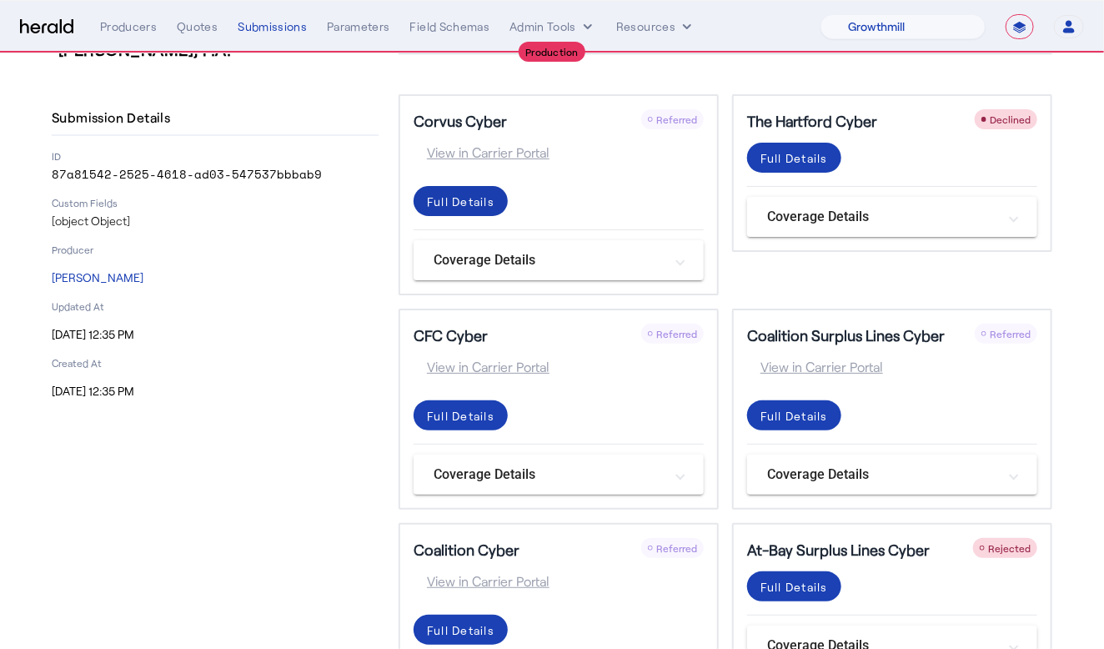
click at [491, 196] on div "Full Details" at bounding box center [461, 202] width 68 height 18
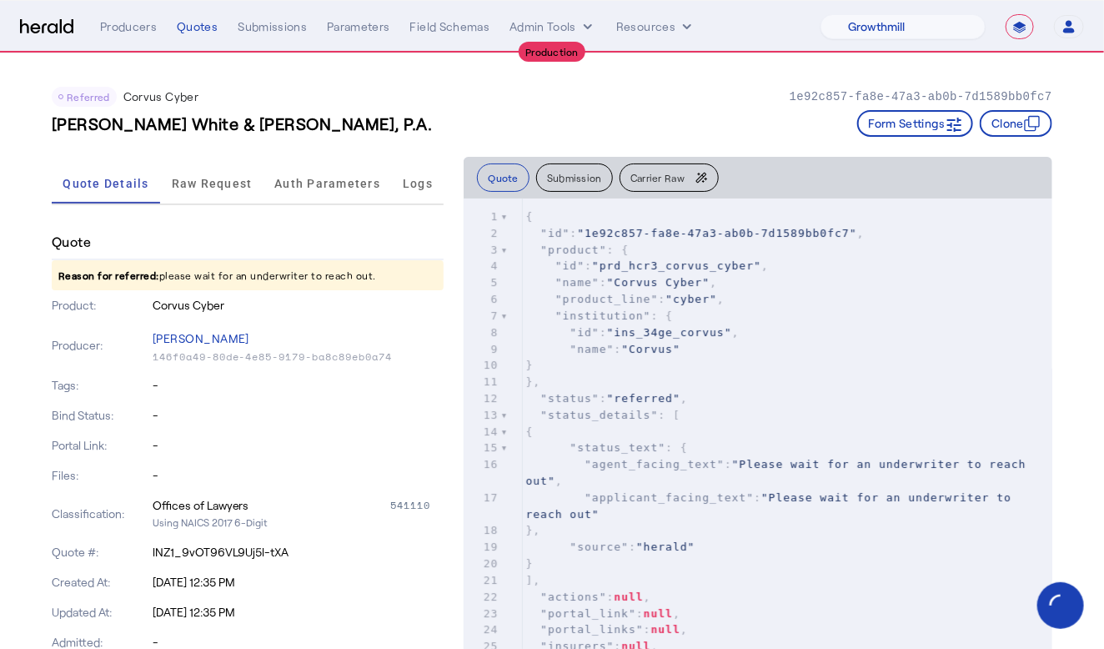
click at [654, 173] on span "Carrier Raw" at bounding box center [658, 178] width 54 height 10
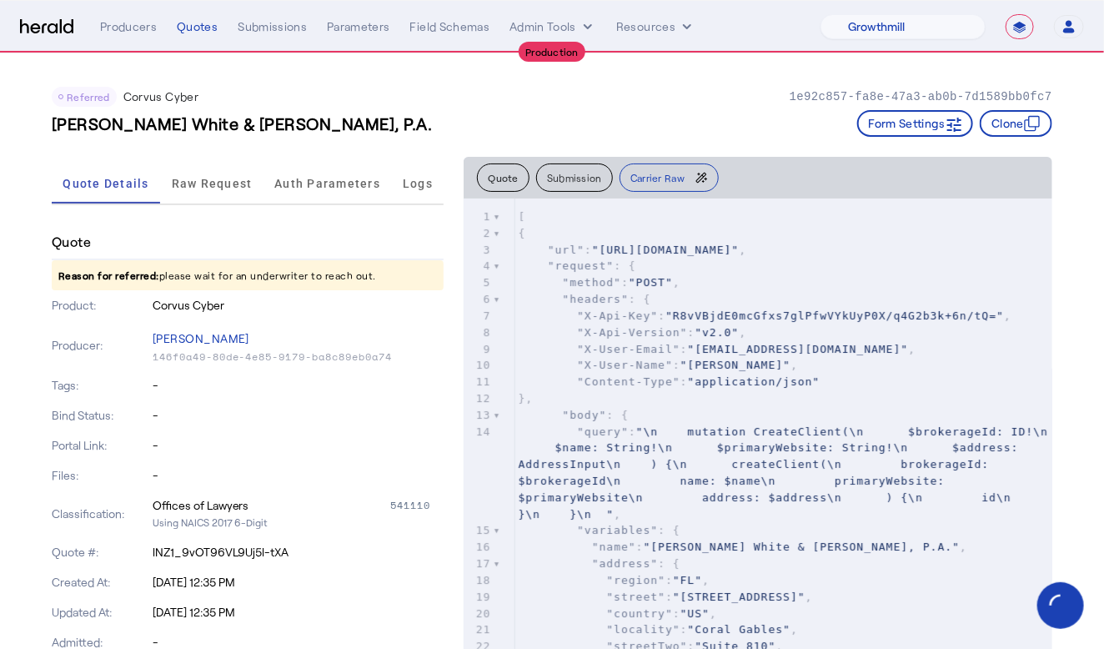
click at [672, 326] on span ""X-Api-Version"" at bounding box center [632, 332] width 110 height 13
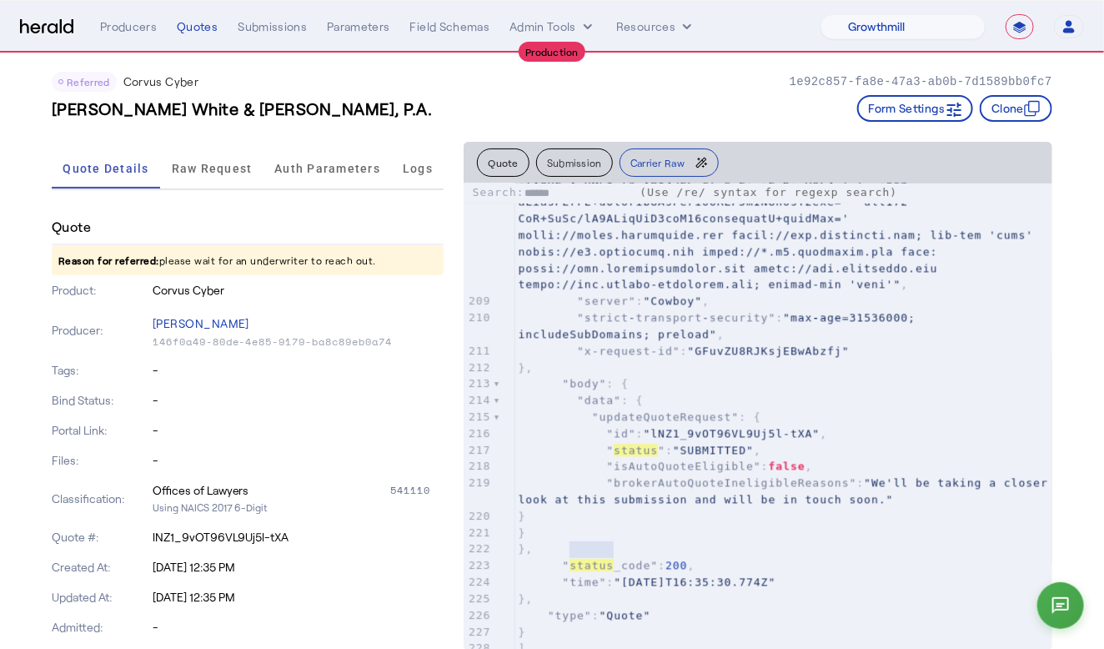
type input "******"
